Goal: Complete application form: Complete application form

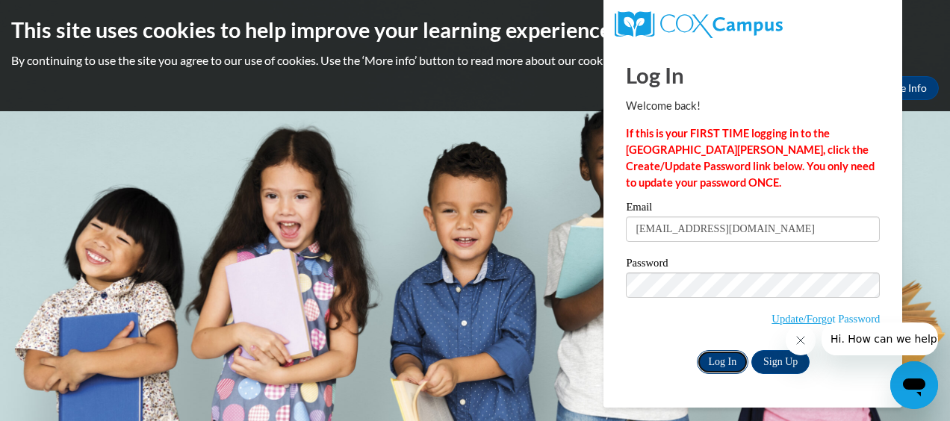
click at [704, 352] on input "Log In" at bounding box center [722, 362] width 52 height 24
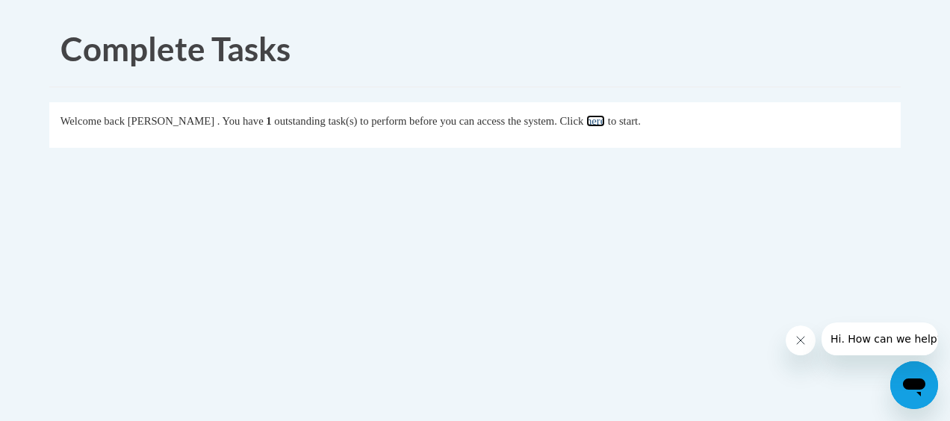
click at [605, 121] on link "here" at bounding box center [595, 121] width 19 height 12
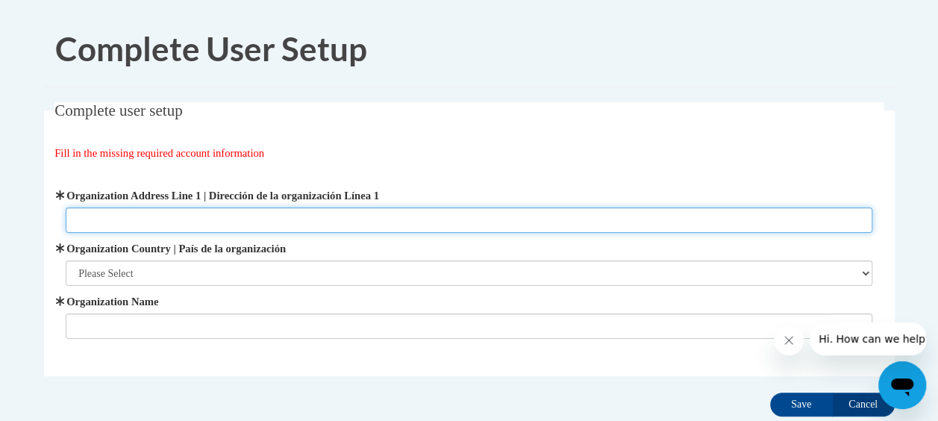
click at [495, 222] on input "Organization Address Line 1 | Dirección de la organización Línea 1" at bounding box center [469, 220] width 807 height 25
type input "B"
type input "A"
type input "Bright Horizons at All-Saints"
click at [476, 285] on select "Please Select United States | Estados Unidos Outside of the United States | Fue…" at bounding box center [469, 273] width 807 height 25
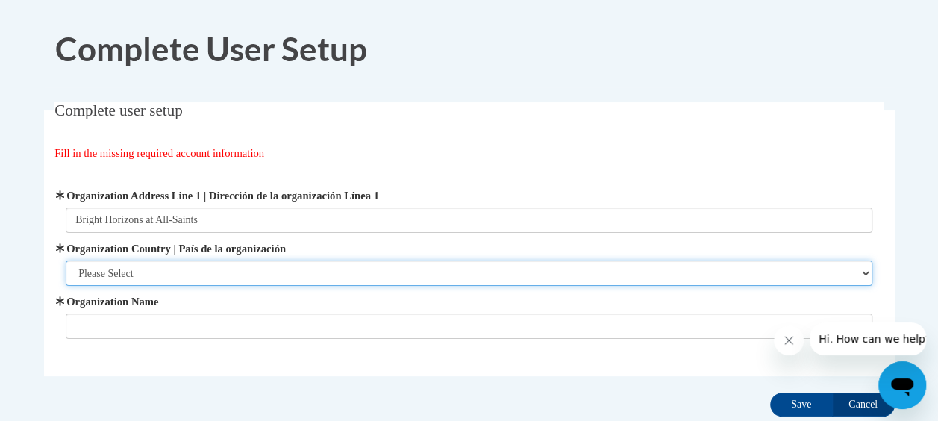
select select "ad49bcad-a171-4b2e-b99c-48b446064914"
click at [66, 261] on select "Please Select United States | Estados Unidos Outside of the United States | Fue…" at bounding box center [469, 273] width 807 height 25
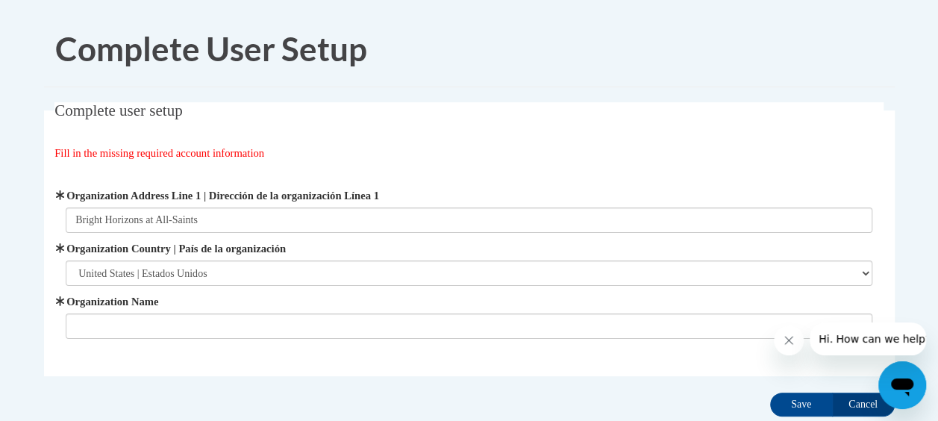
click at [425, 328] on input "Organization Name" at bounding box center [469, 326] width 807 height 25
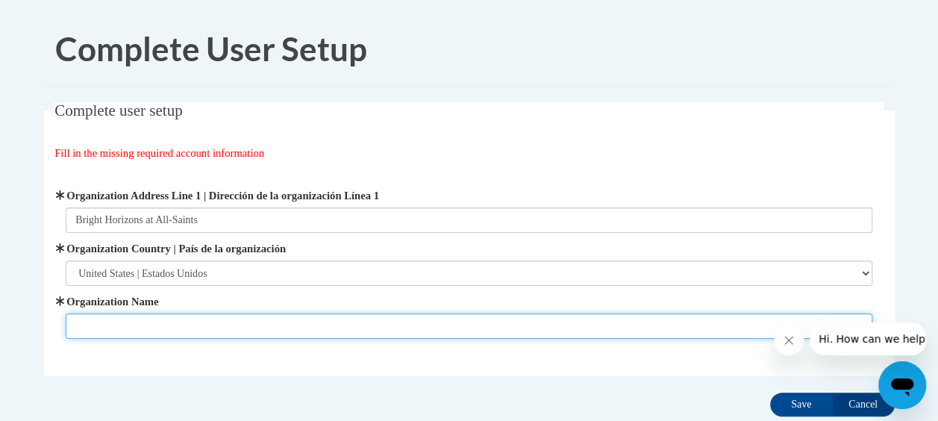
type input "V"
type input "Bright Hori"
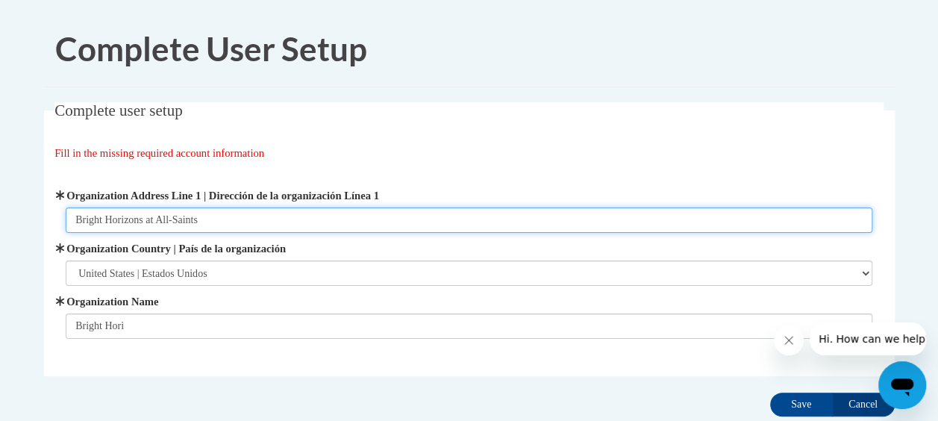
click at [370, 216] on input "Bright Horizons at All-Saints" at bounding box center [469, 220] width 807 height 25
type input "B"
type input "644 West Peachtree st"
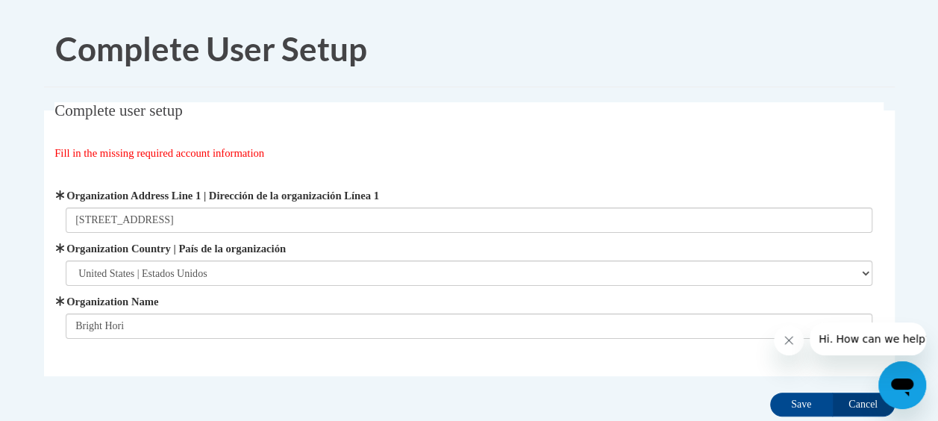
click at [281, 325] on input "Bright Hori" at bounding box center [469, 326] width 807 height 25
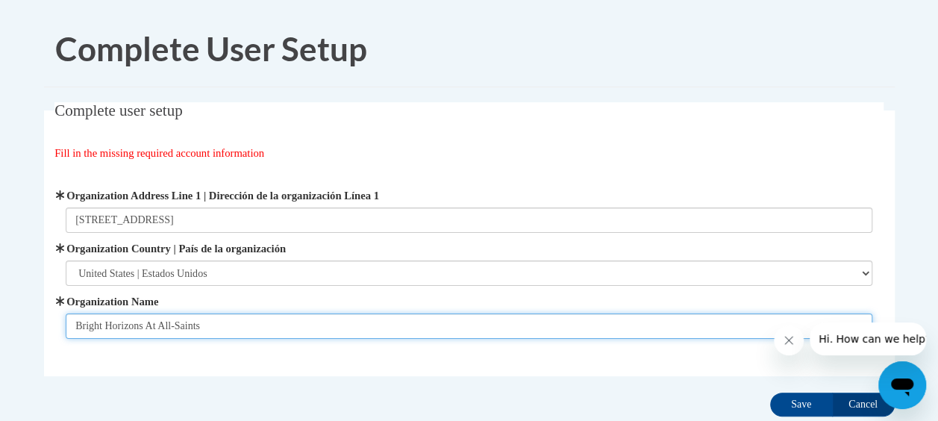
type input "Bright Horizons At All-Saints"
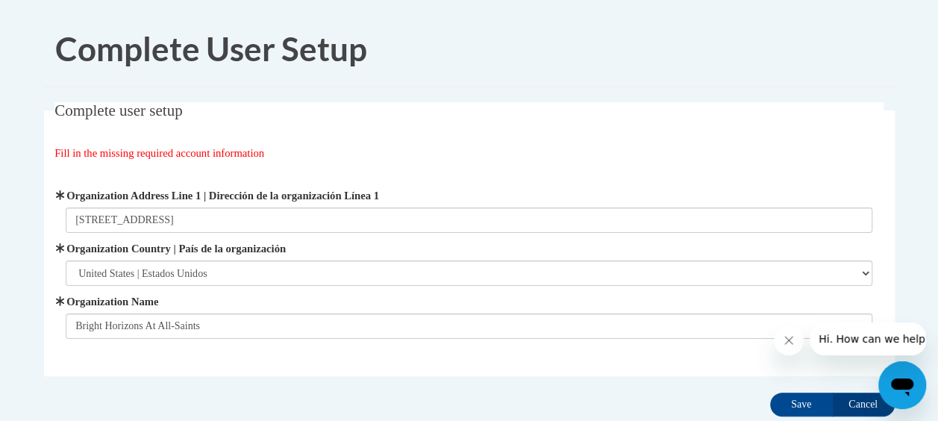
click at [266, 237] on div "Organization Address Line 1 | Dirección de la organización Línea 1 644 West Pea…" at bounding box center [469, 263] width 807 height 152
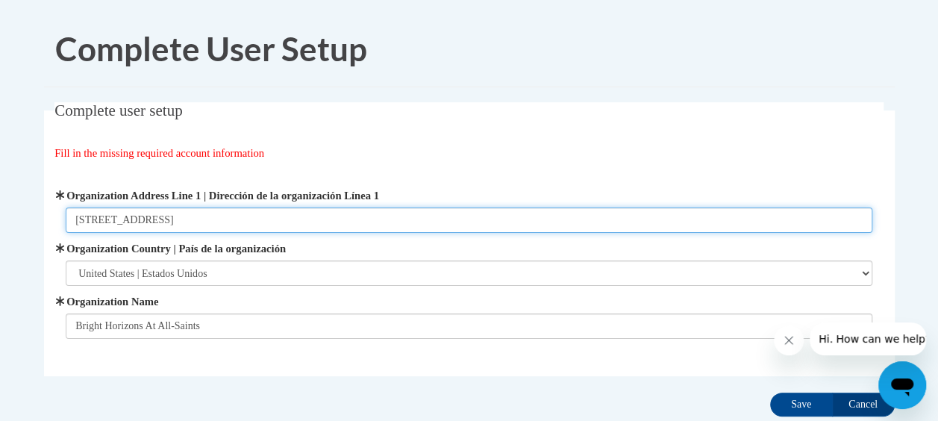
click at [255, 217] on input "644 West Peachtree st" at bounding box center [469, 220] width 807 height 25
click at [255, 217] on input "644 West Peachtree st NW, Atlanata," at bounding box center [469, 220] width 807 height 25
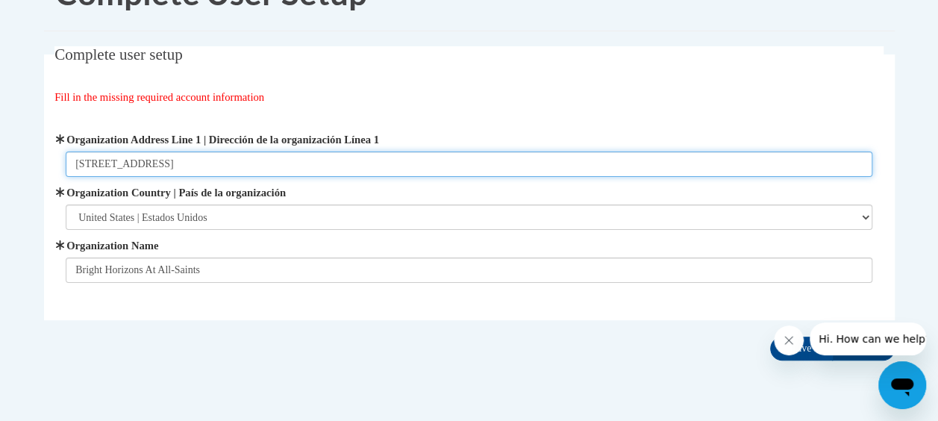
scroll to position [101, 0]
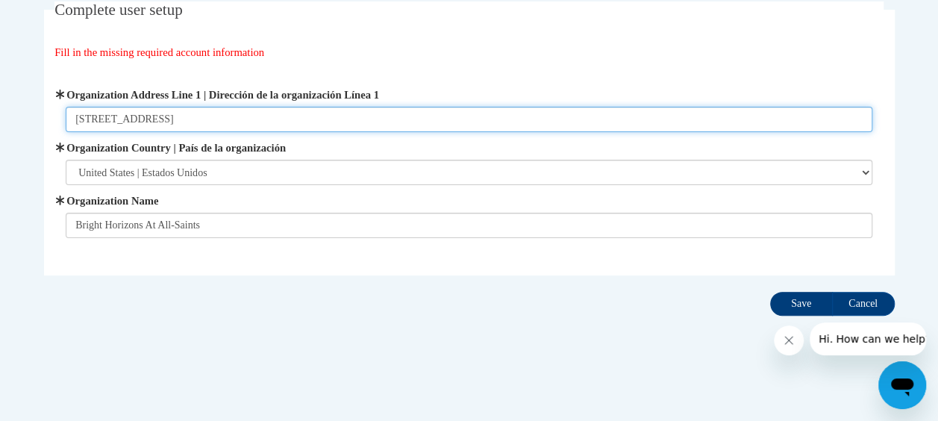
type input "644 West Peachtree st NW, Atlanata, GA 30308"
click at [794, 302] on input "Save" at bounding box center [801, 304] width 63 height 24
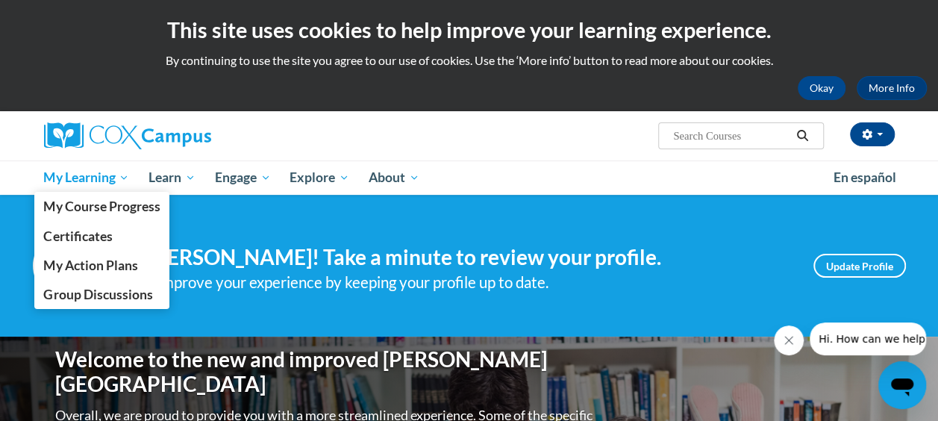
click at [81, 169] on span "My Learning" at bounding box center [86, 178] width 86 height 18
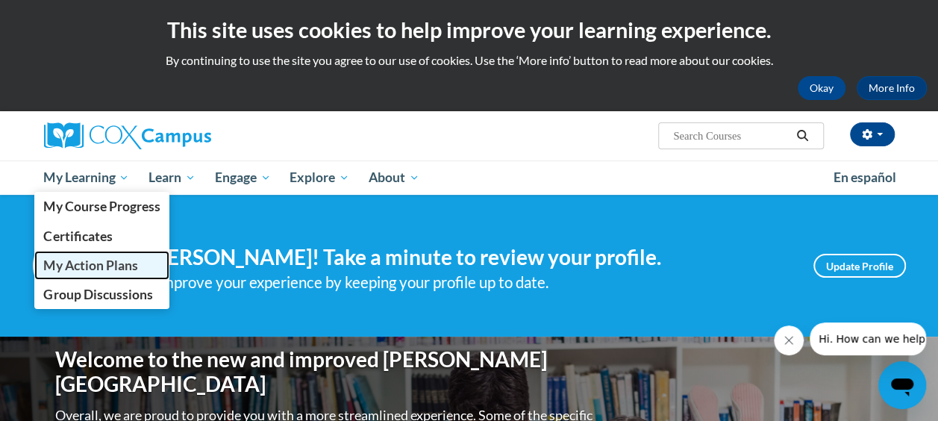
click at [129, 263] on span "My Action Plans" at bounding box center [90, 266] width 94 height 16
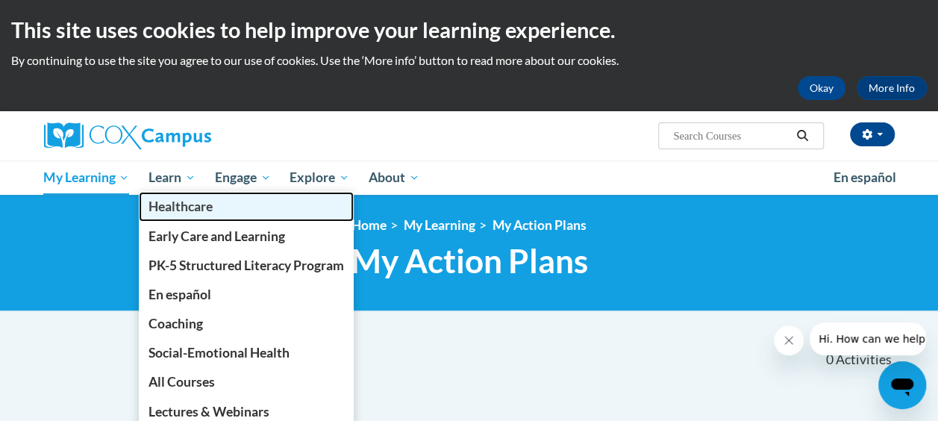
click at [170, 194] on link "Healthcare" at bounding box center [246, 206] width 215 height 29
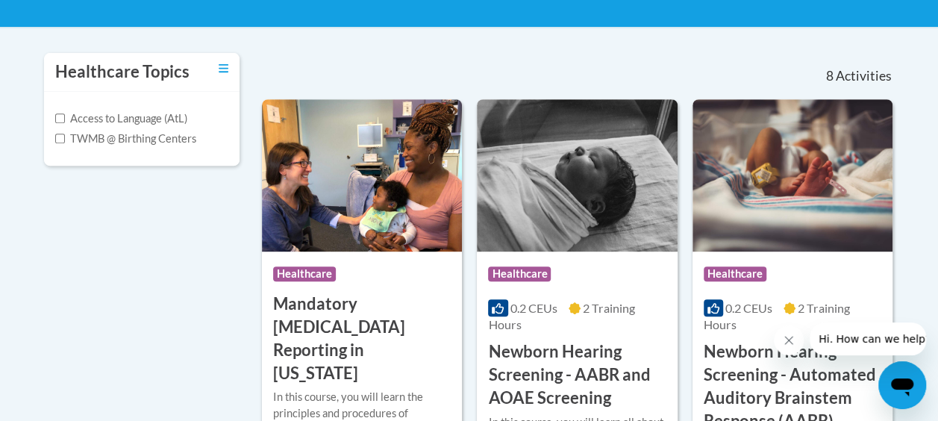
scroll to position [301, 0]
